Goal: Task Accomplishment & Management: Use online tool/utility

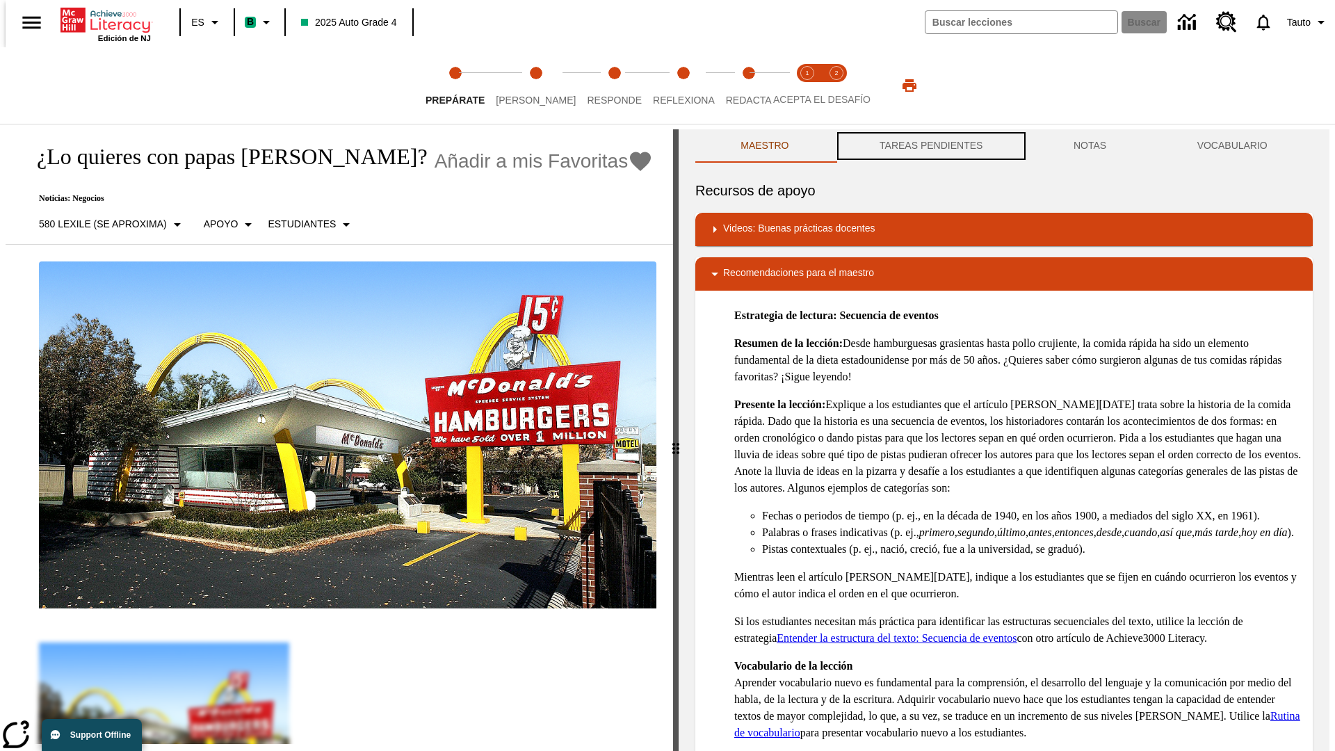
click at [929, 146] on button "TAREAS PENDIENTES" at bounding box center [931, 145] width 194 height 33
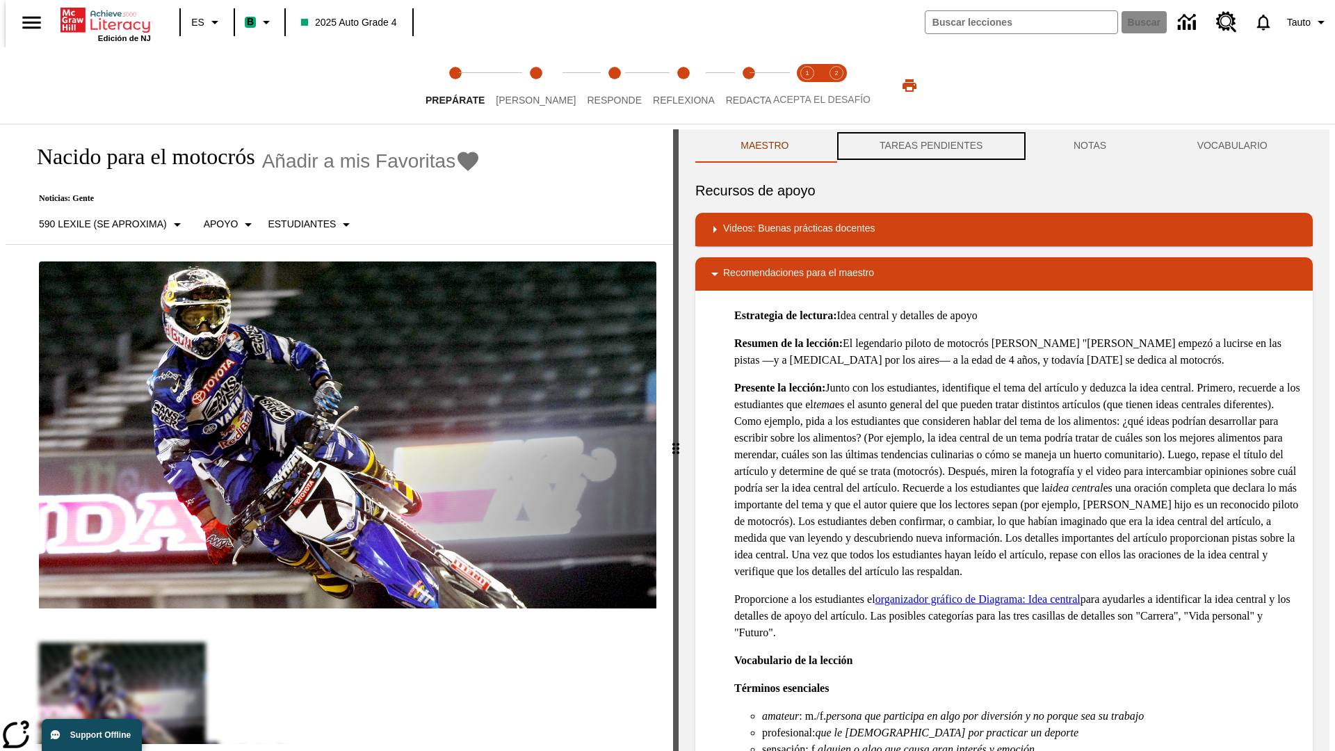
click at [929, 146] on button "TAREAS PENDIENTES" at bounding box center [931, 145] width 194 height 33
